Goal: Download file/media

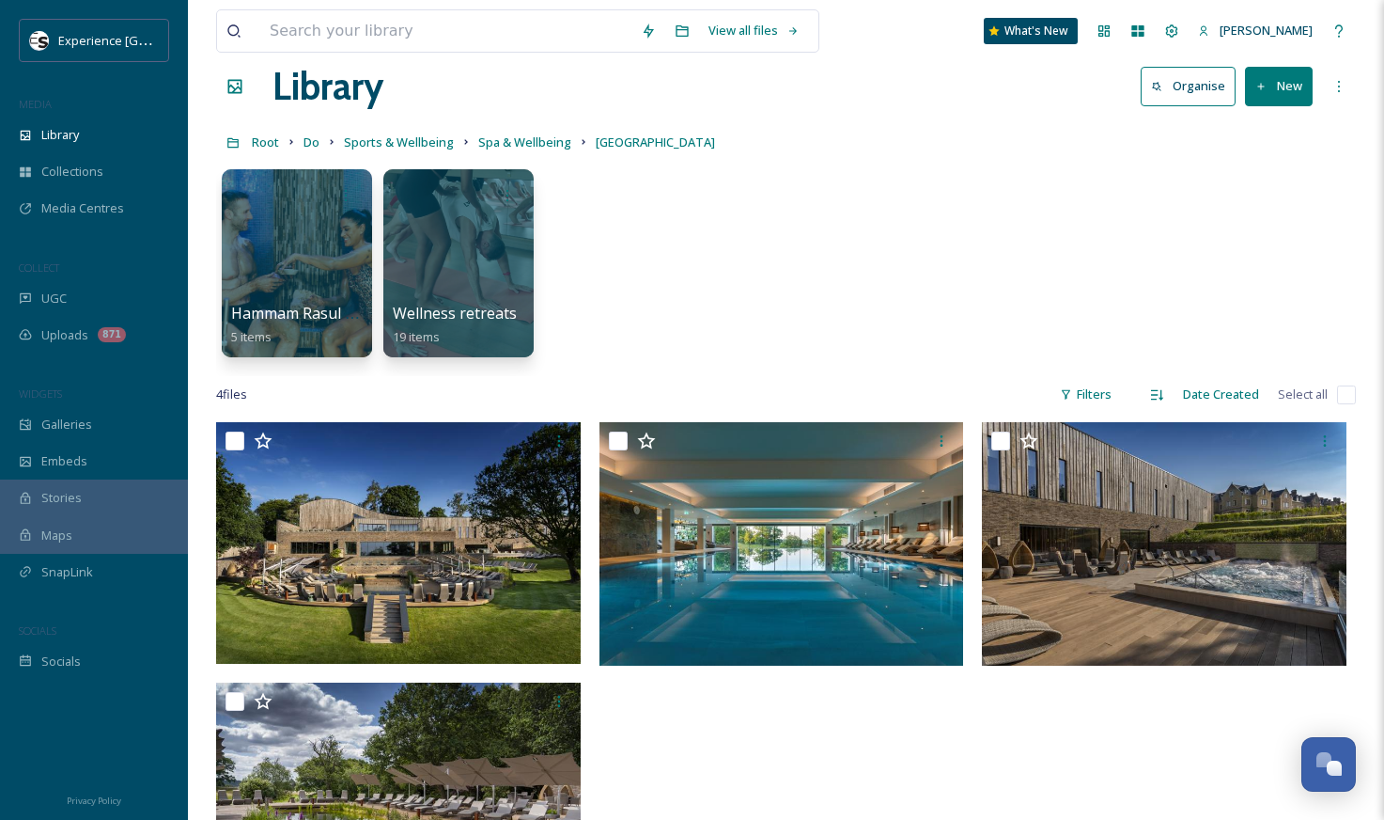
scroll to position [30, 0]
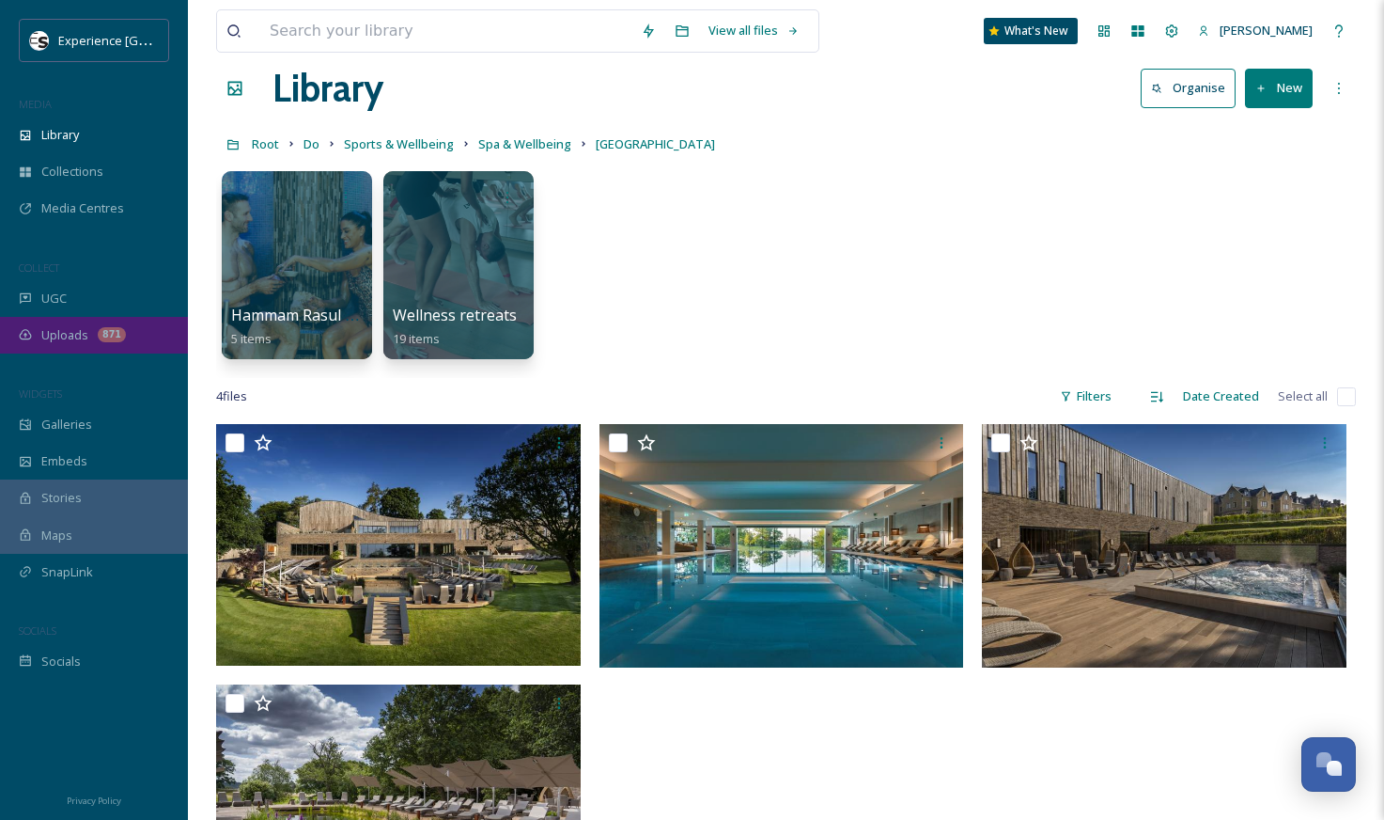
click at [55, 334] on span "Uploads" at bounding box center [64, 335] width 47 height 18
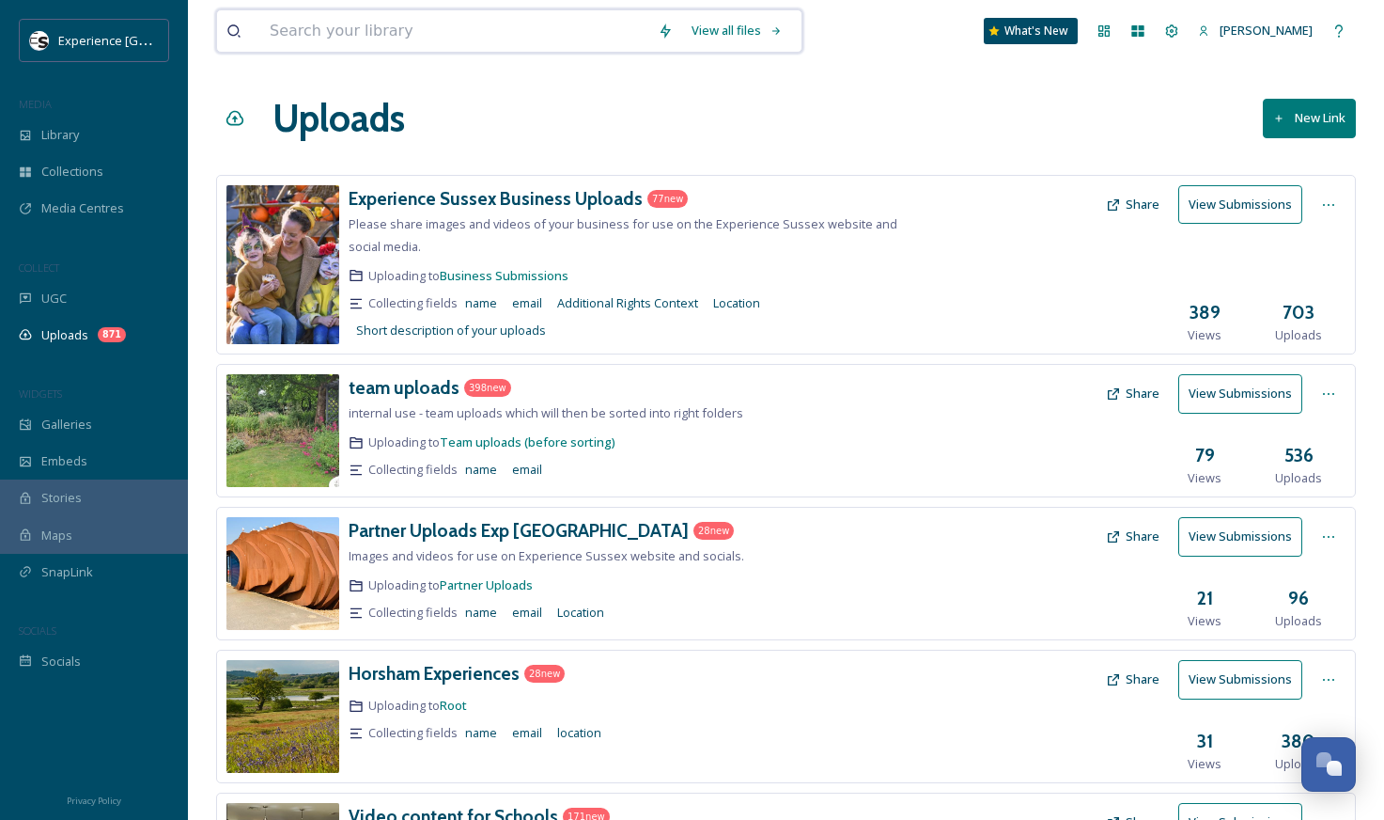
click at [570, 47] on input at bounding box center [454, 30] width 388 height 41
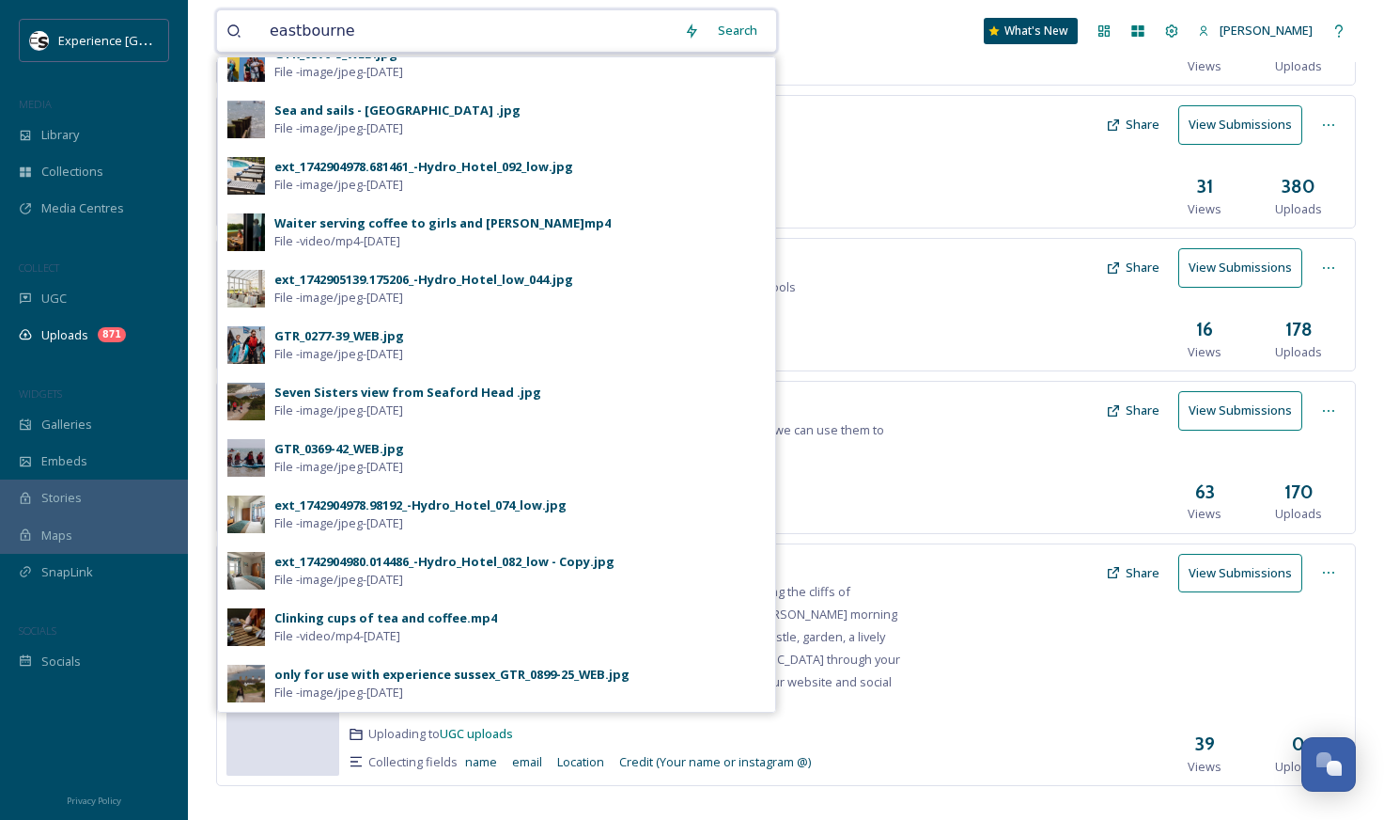
scroll to position [583, 0]
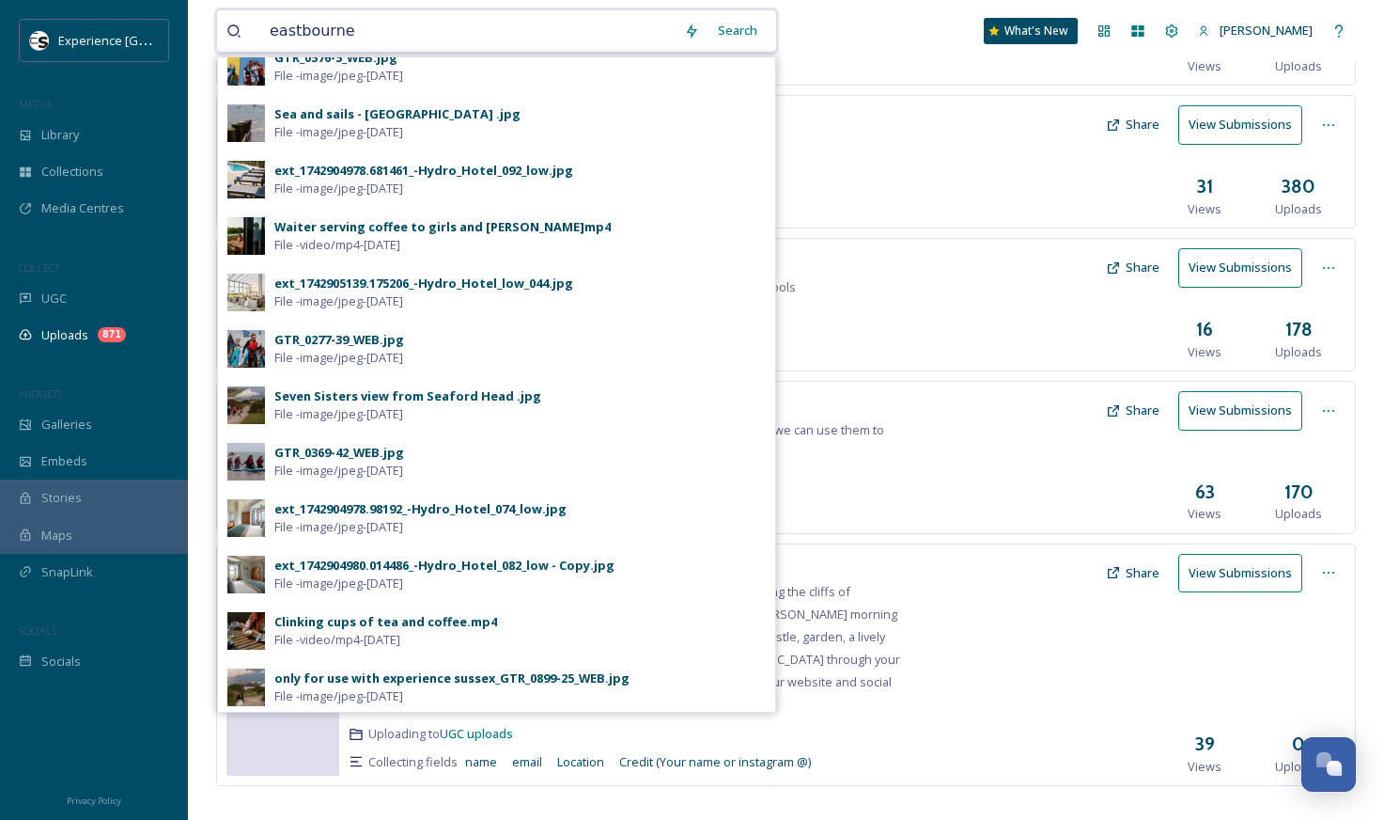
type input "eastbourne"
click at [237, 695] on img at bounding box center [246, 687] width 38 height 38
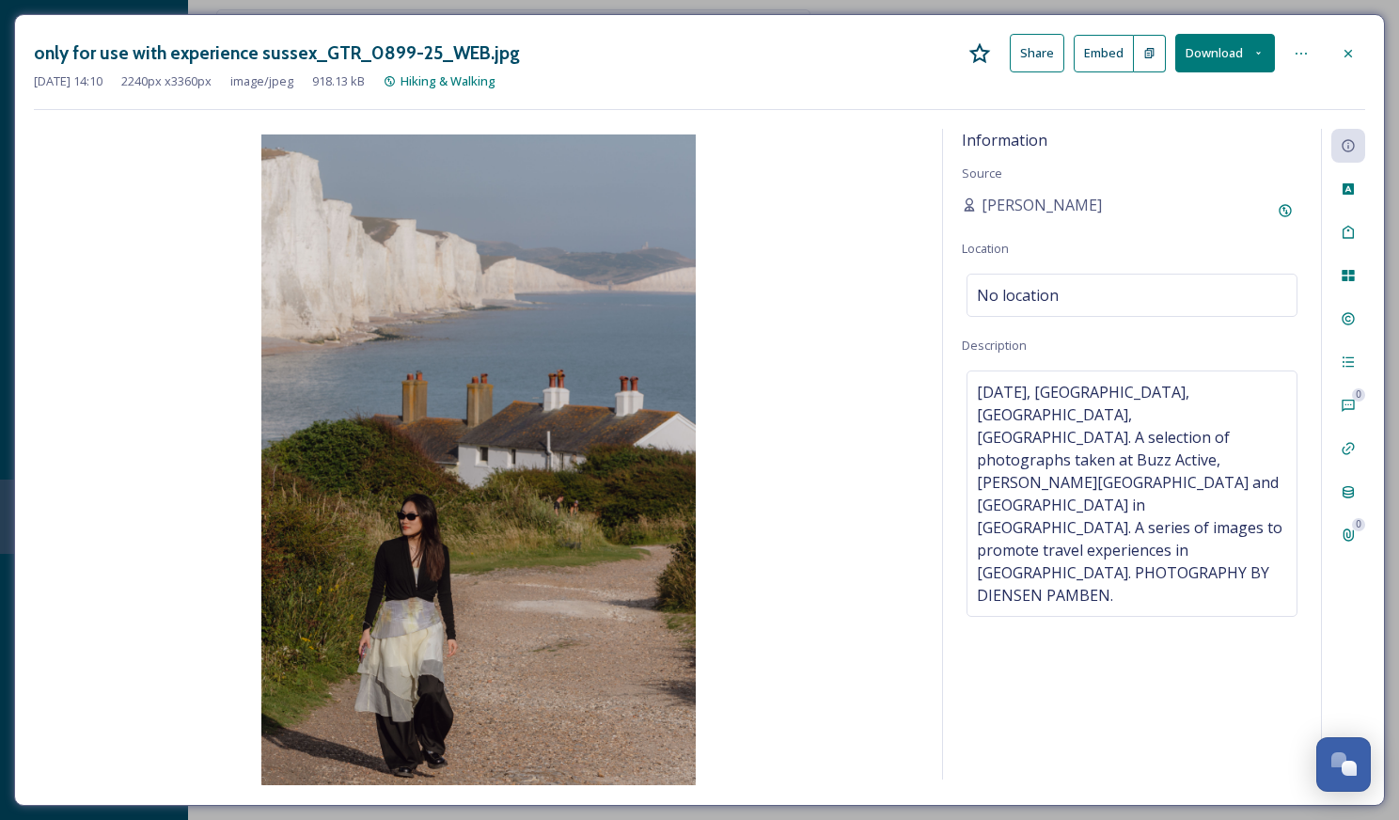
click at [1345, 55] on icon at bounding box center [1347, 53] width 15 height 15
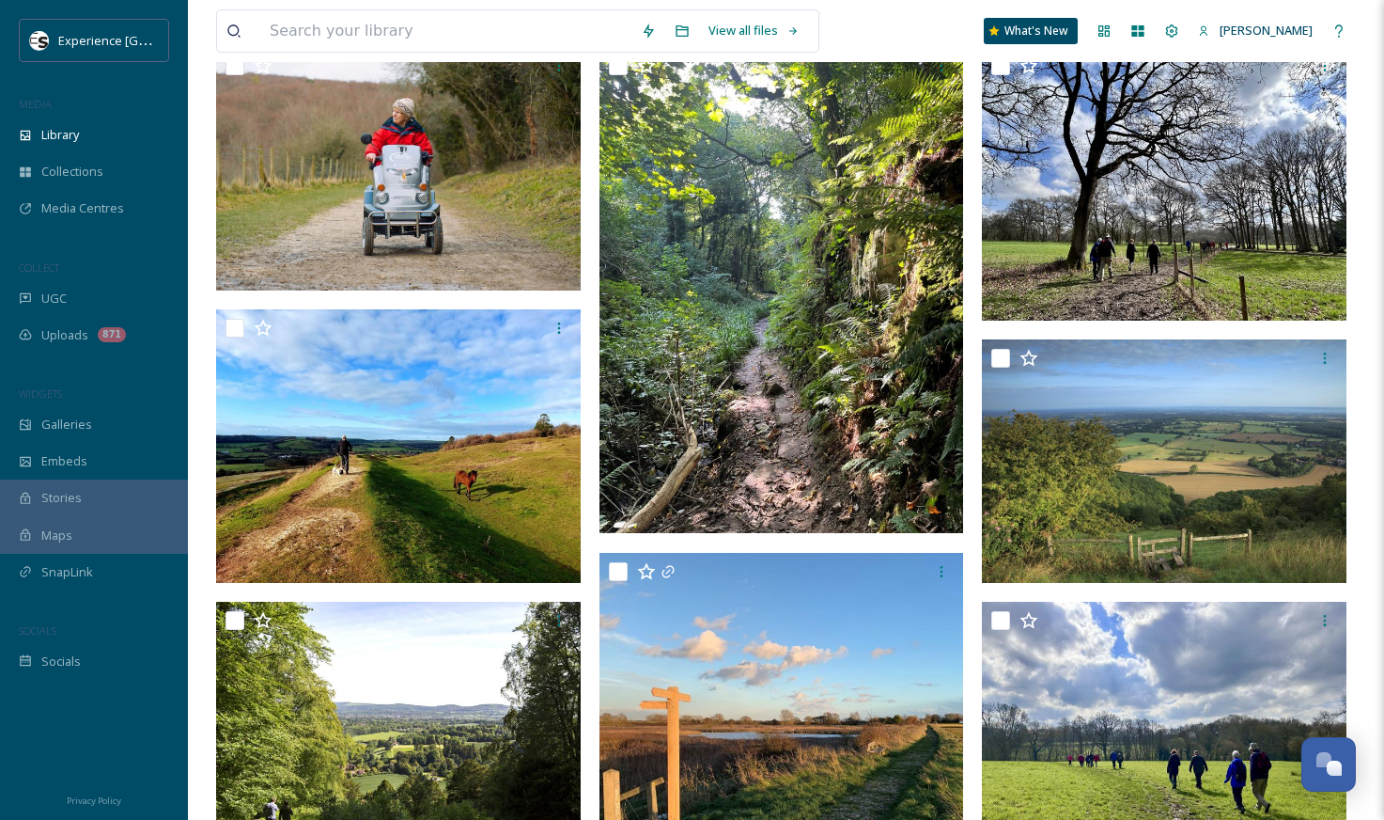
scroll to position [328, 0]
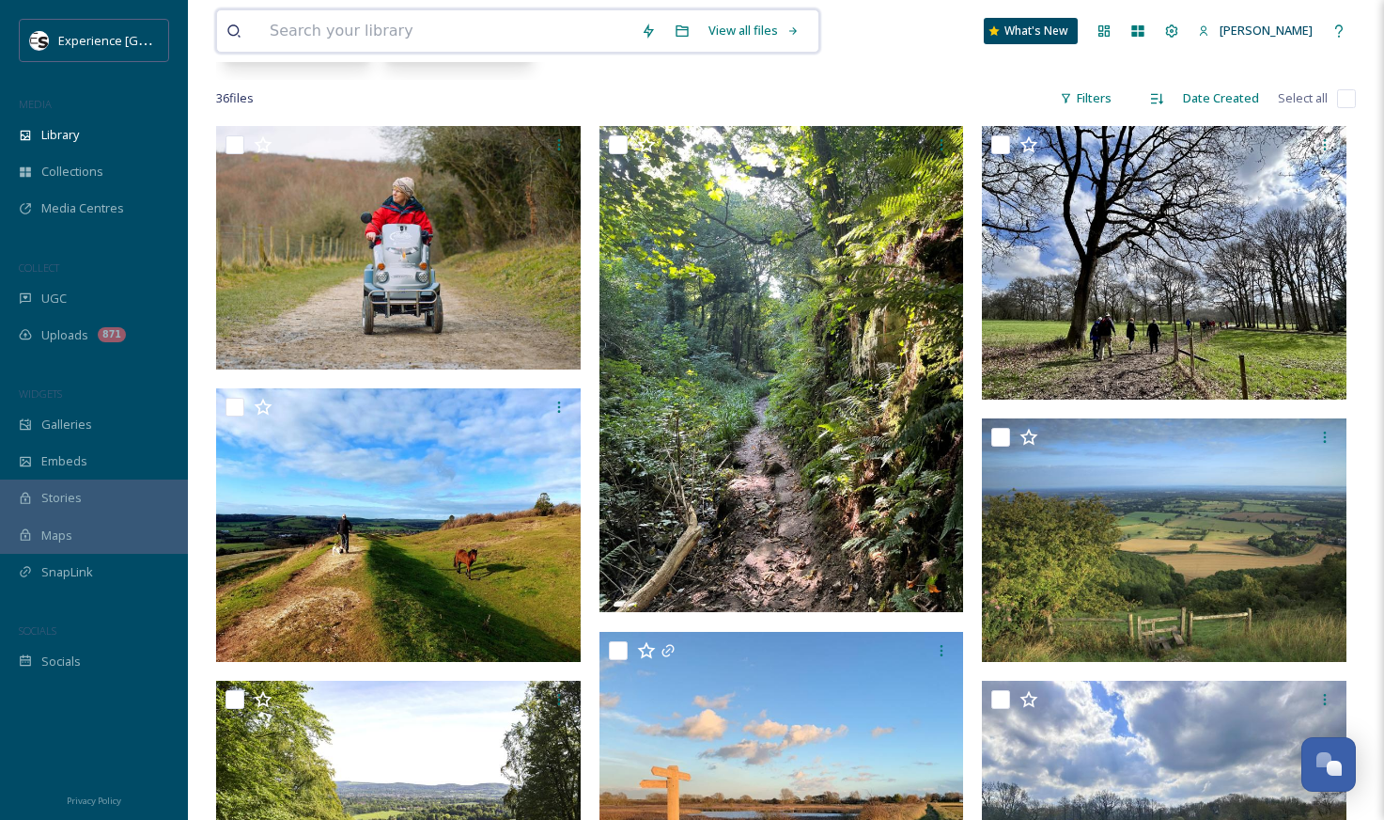
click at [319, 34] on input at bounding box center [445, 30] width 371 height 41
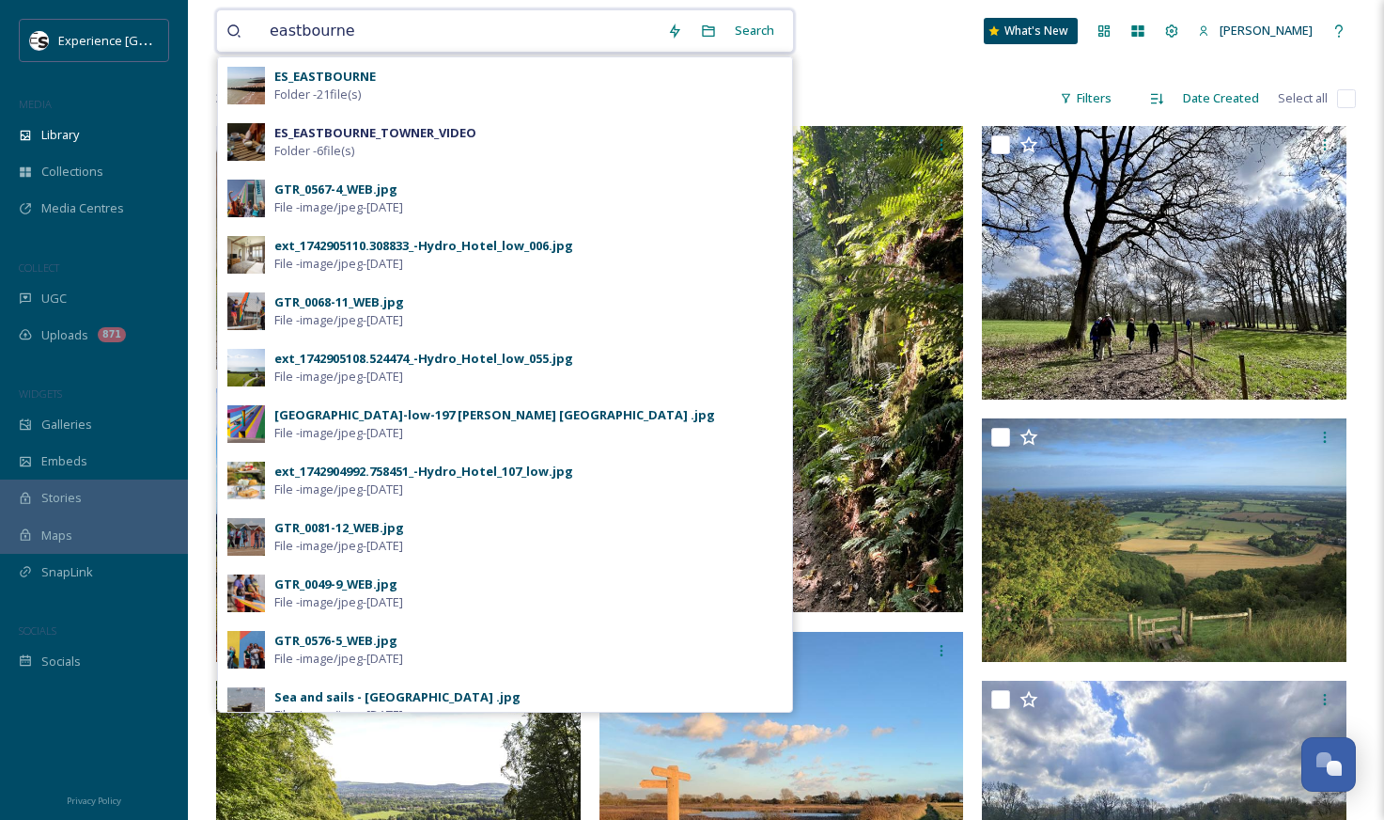
type input "eastbourne"
click at [252, 89] on img at bounding box center [246, 86] width 38 height 38
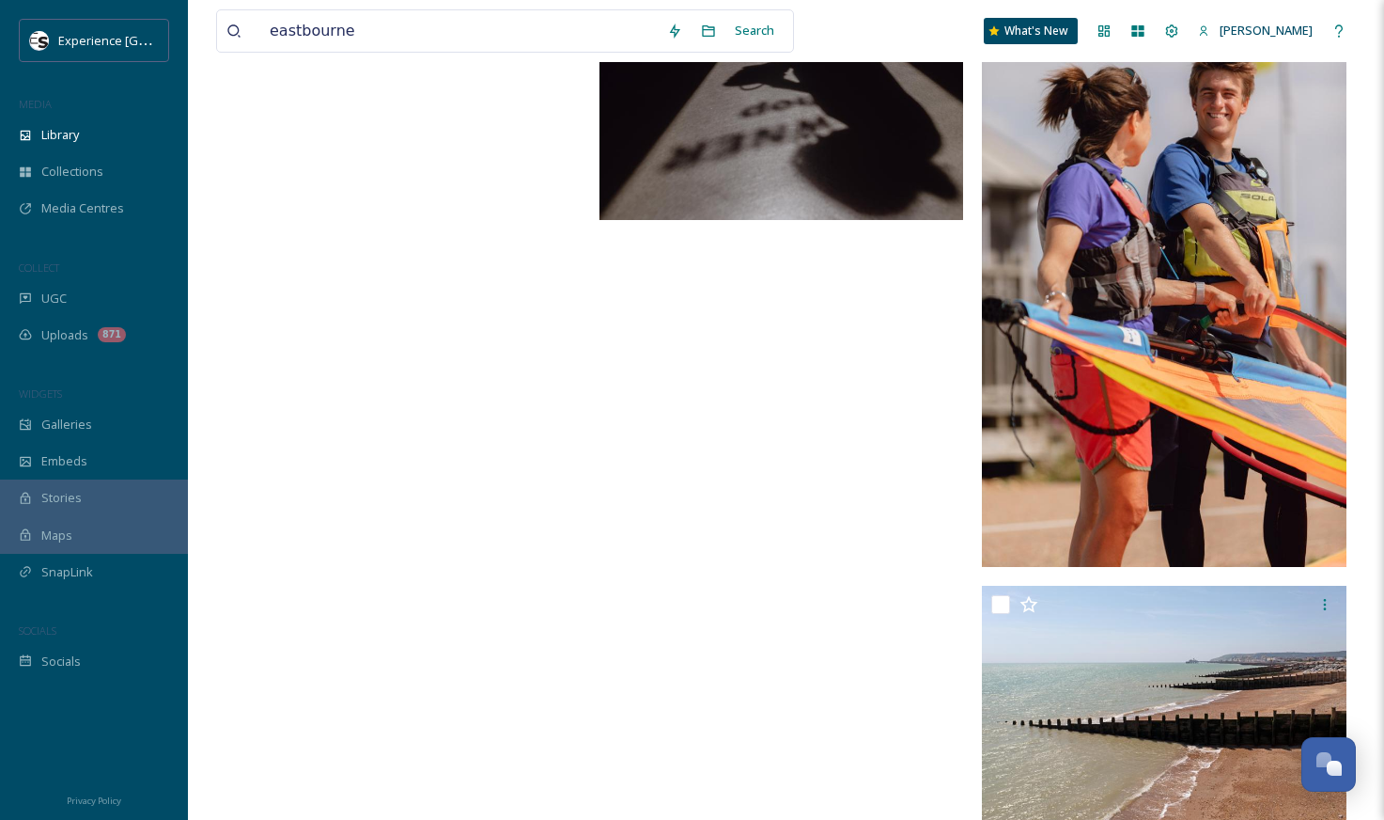
scroll to position [2499, 0]
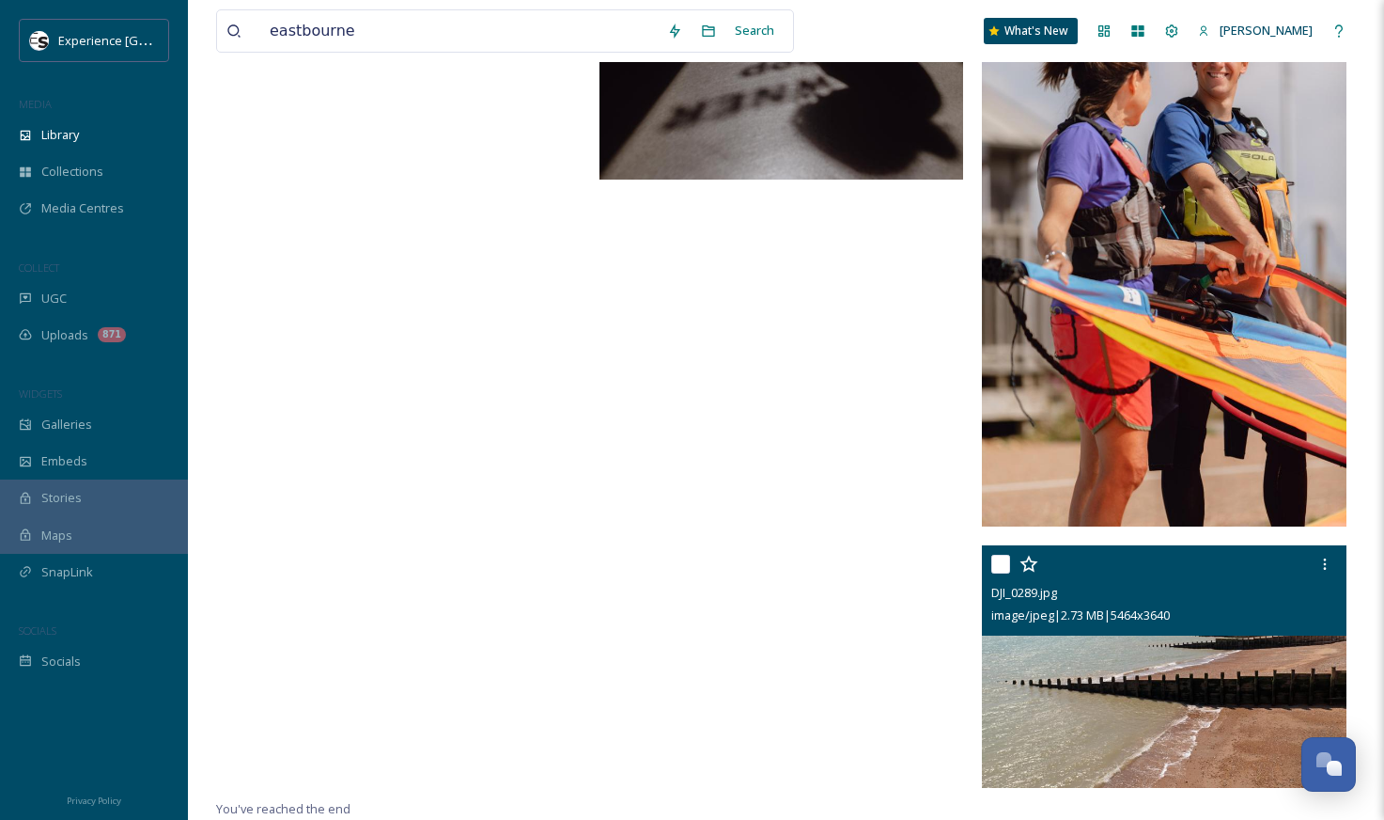
click at [1189, 675] on img at bounding box center [1164, 666] width 365 height 242
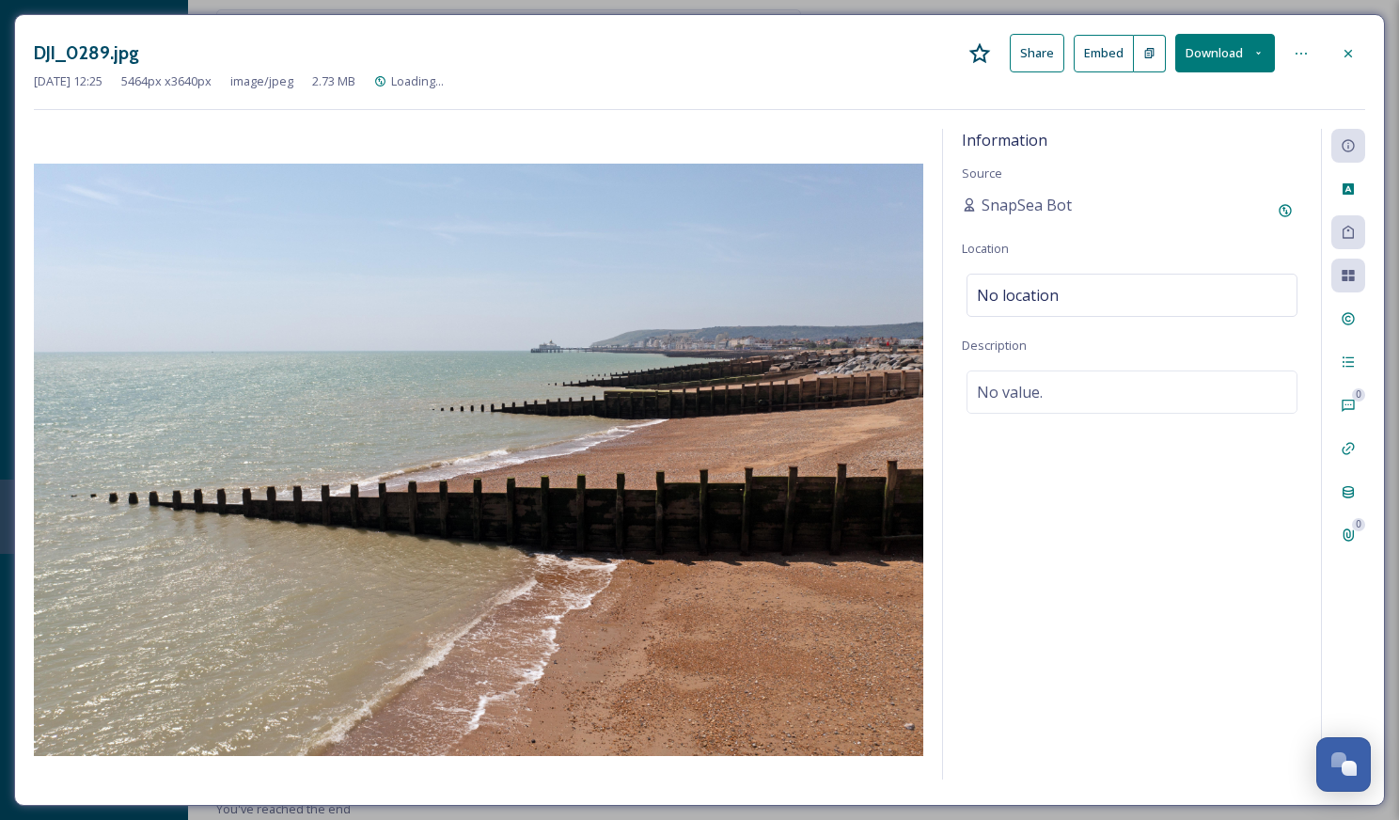
scroll to position [2272, 0]
click at [1343, 56] on icon at bounding box center [1347, 53] width 15 height 15
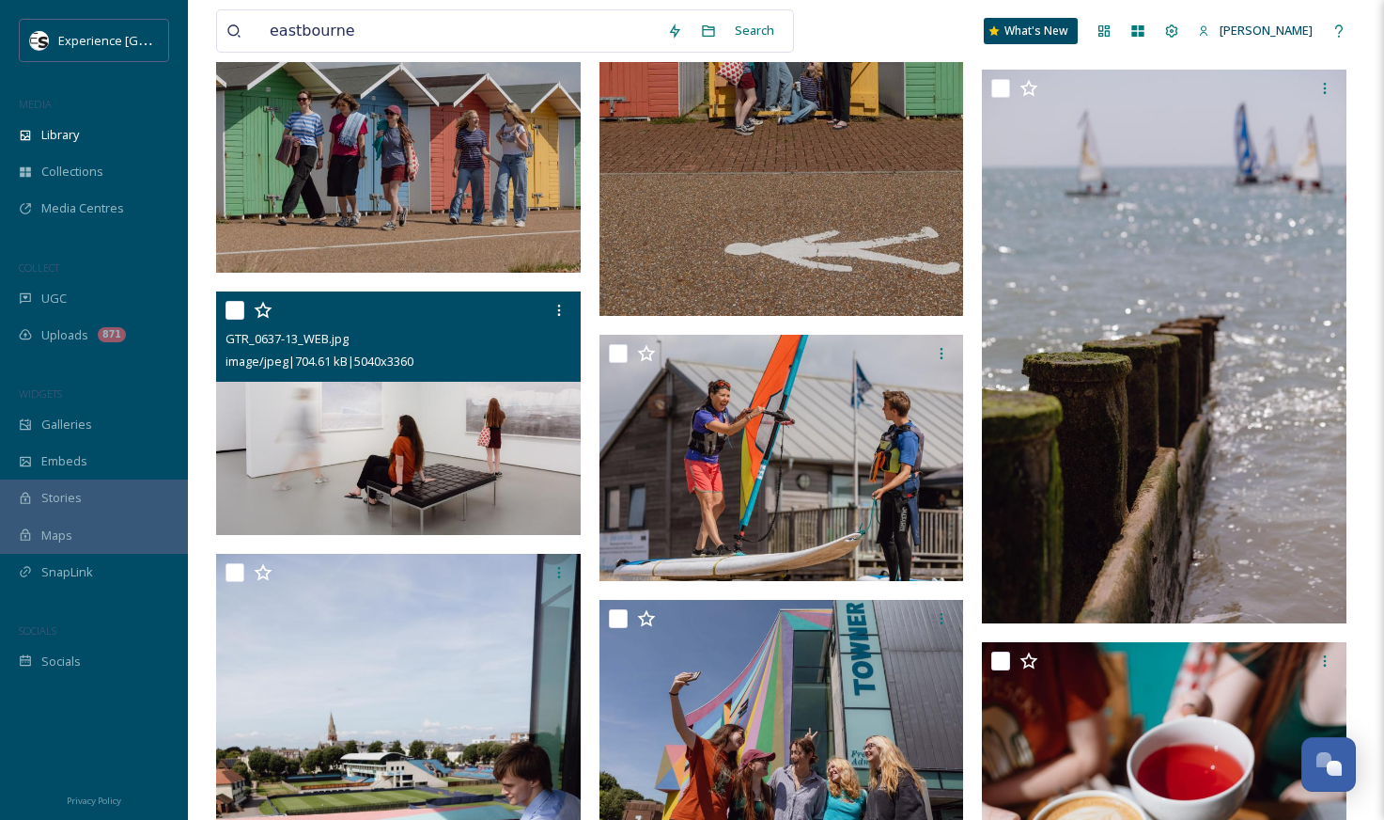
scroll to position [1289, 0]
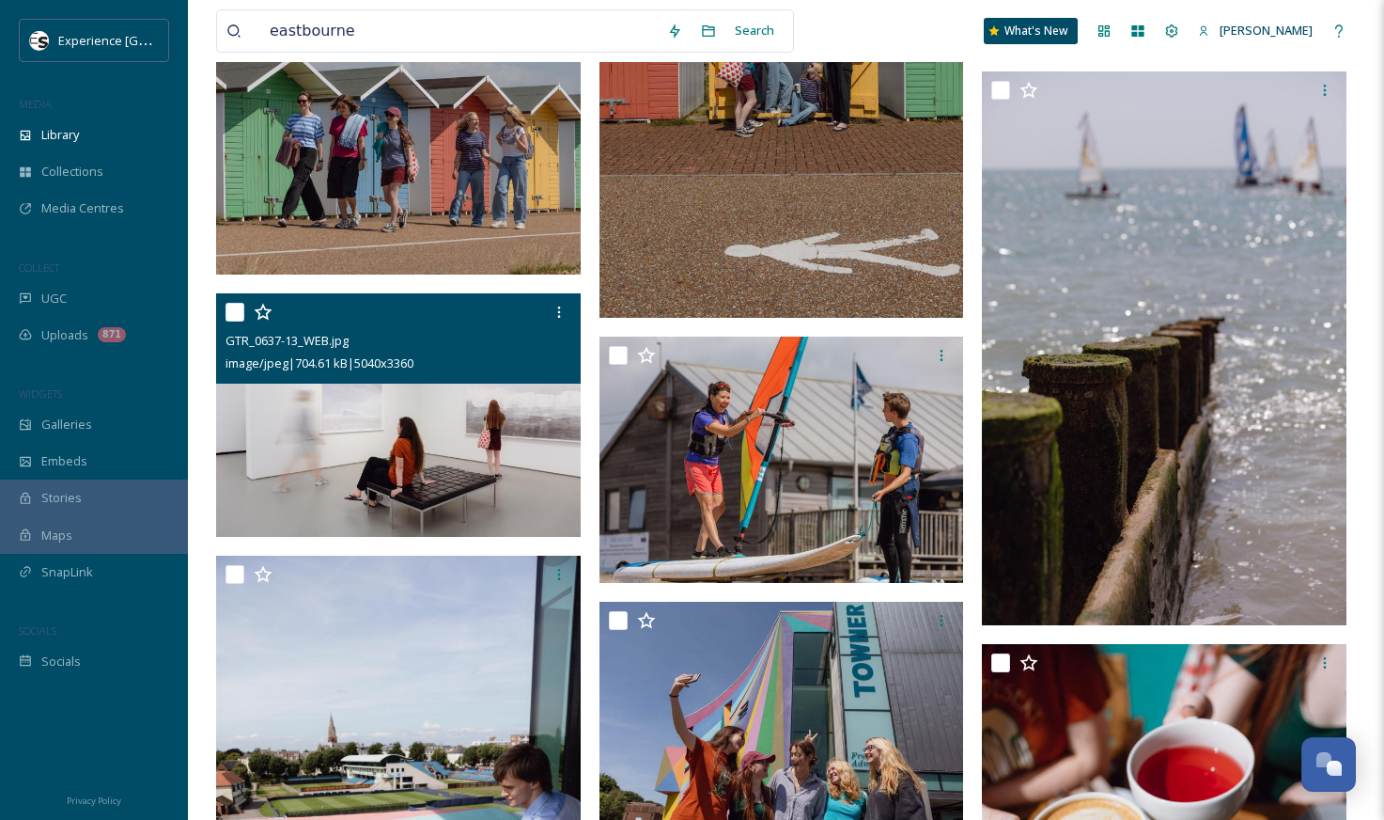
click at [415, 410] on img at bounding box center [398, 414] width 365 height 243
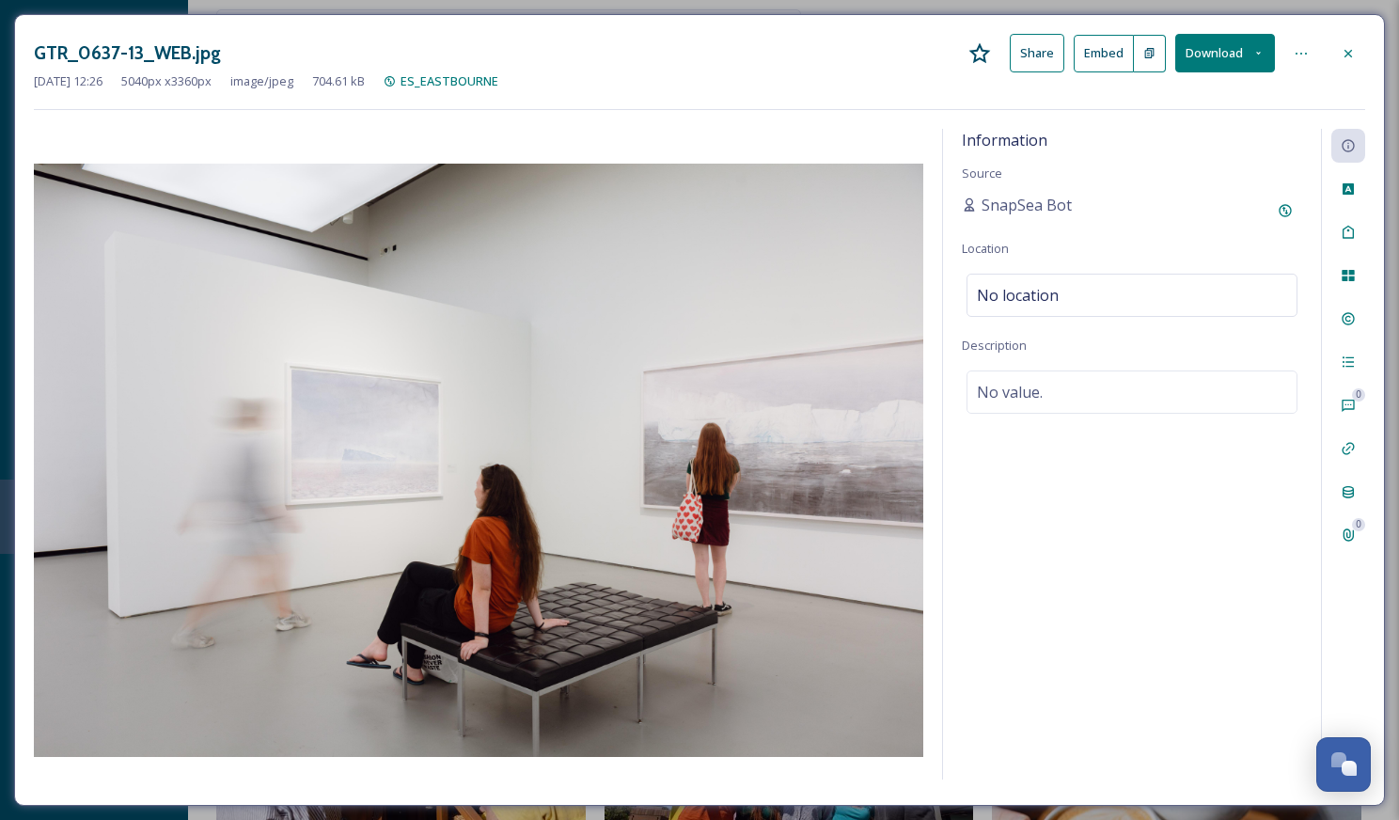
click at [1257, 66] on button "Download" at bounding box center [1225, 53] width 100 height 39
click at [1186, 99] on span "Download Original (5040 x 3360)" at bounding box center [1175, 96] width 178 height 18
click at [1344, 55] on icon at bounding box center [1347, 53] width 15 height 15
